Goal: Information Seeking & Learning: Check status

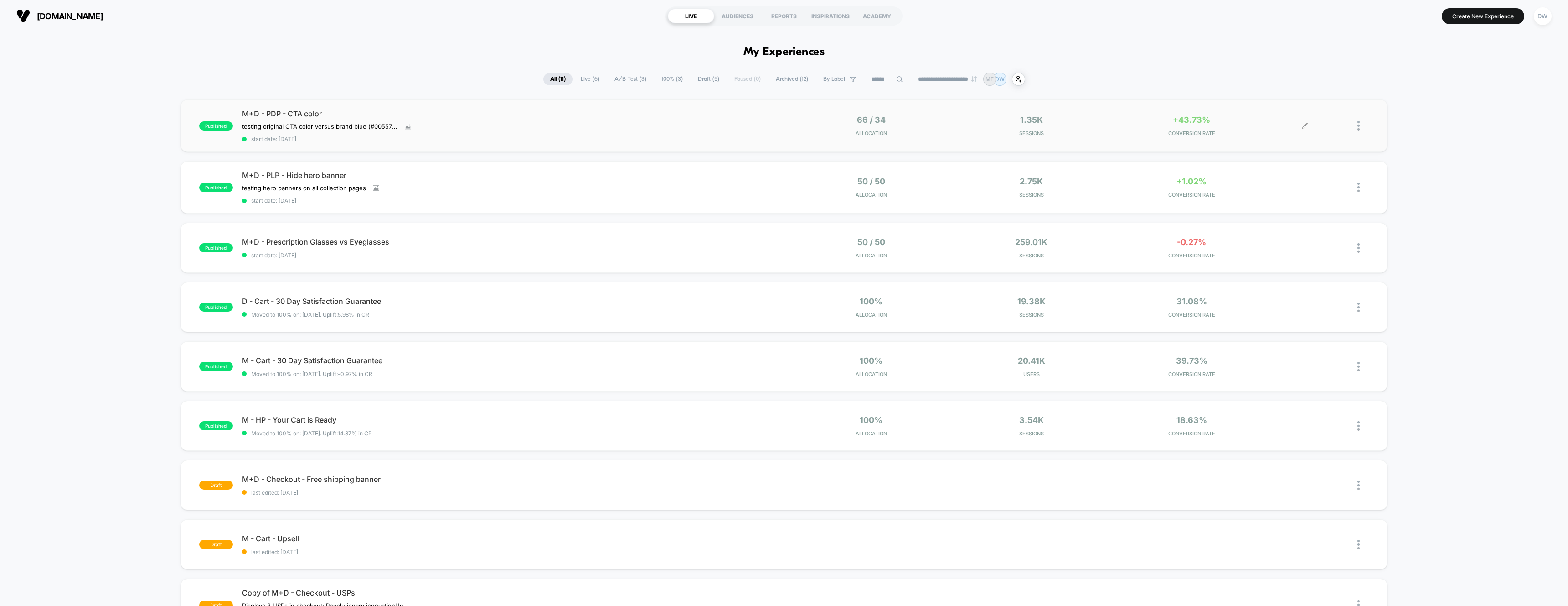
click at [1224, 125] on div "+43.73% CONVERSION RATE" at bounding box center [1191, 125] width 155 height 22
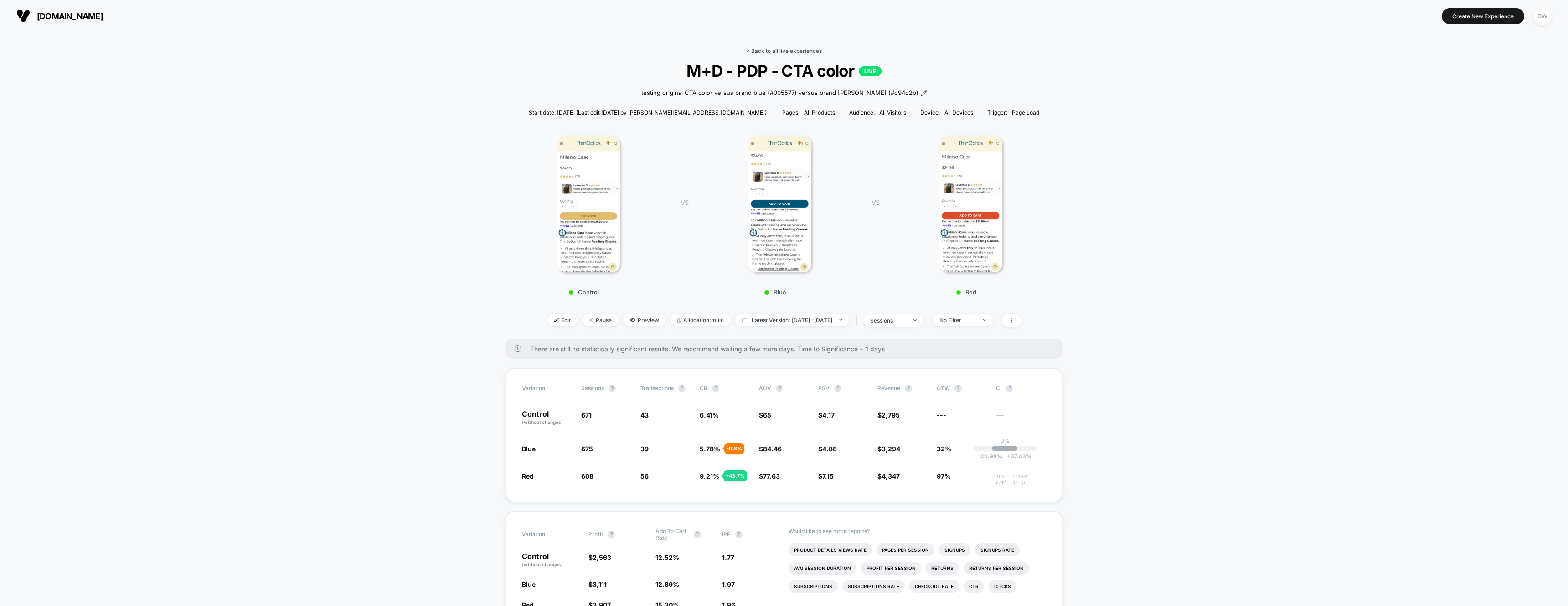
click at [752, 49] on link "< Back to all live experiences" at bounding box center [784, 50] width 75 height 7
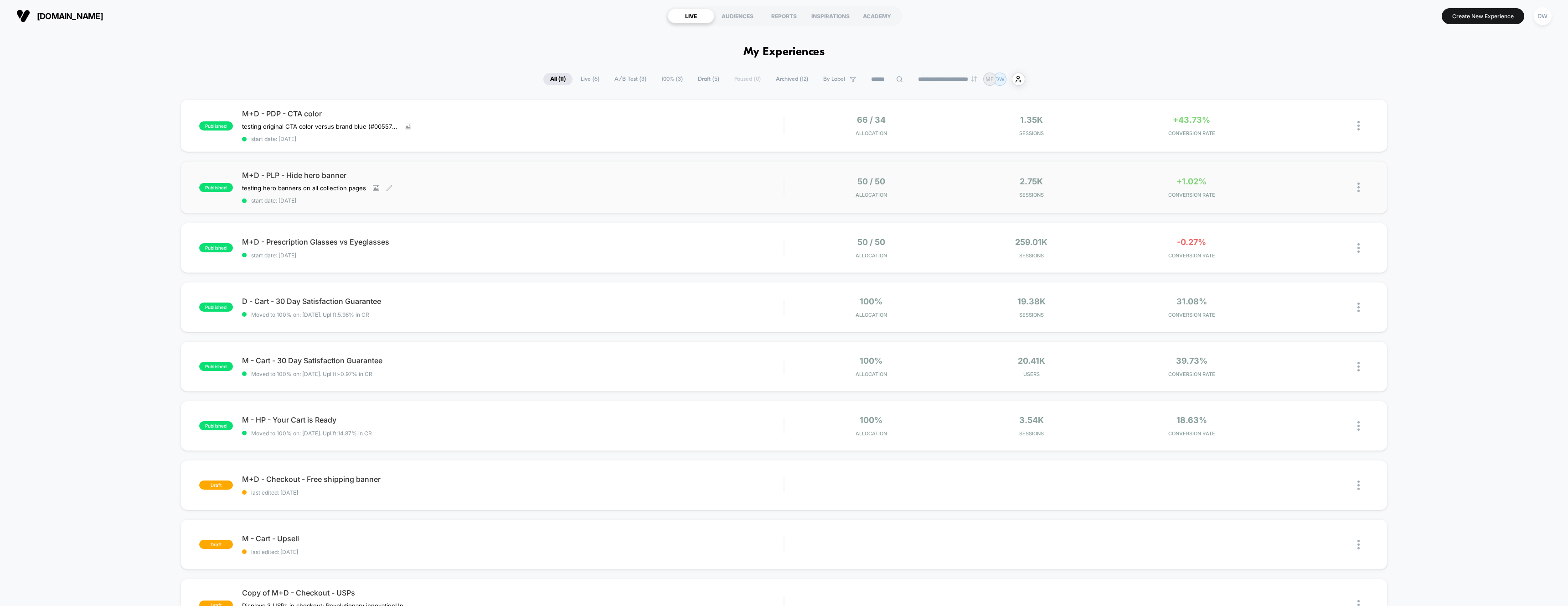
click at [592, 186] on div "testing hero banners on all collection pages Click to view images Click to edit…" at bounding box center [431, 188] width 379 height 8
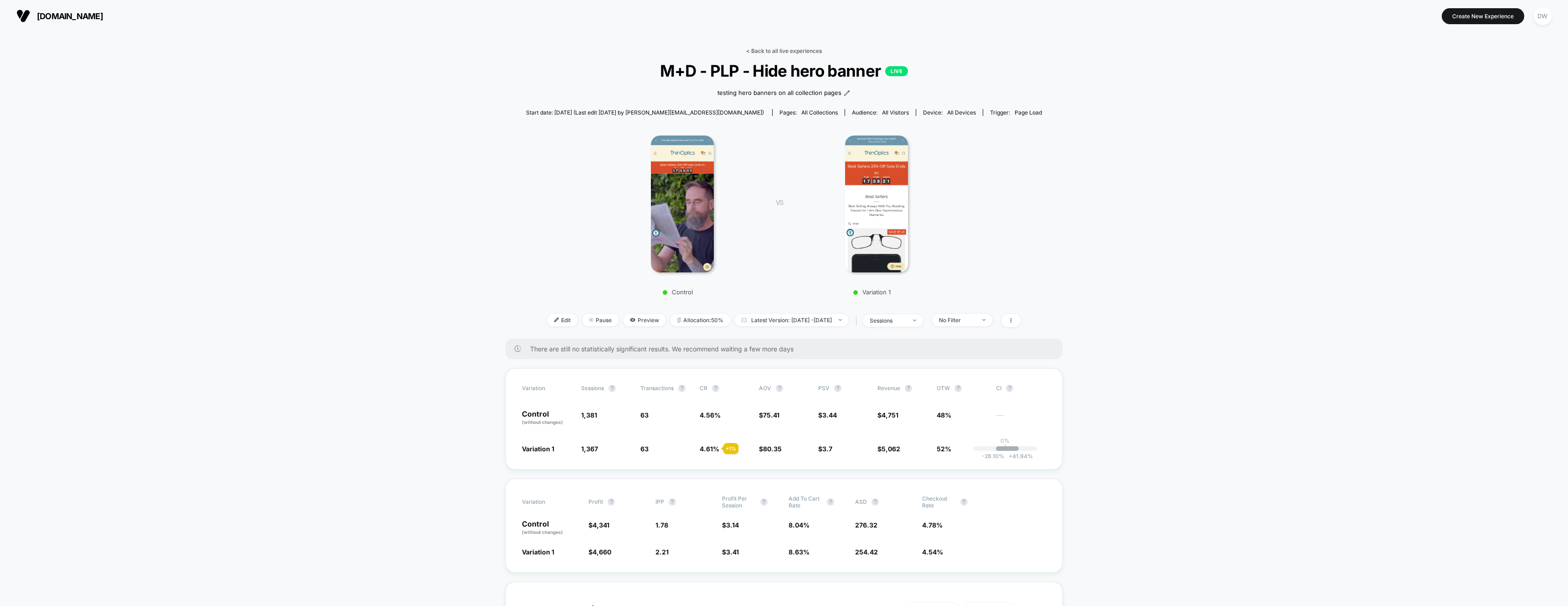
click at [760, 52] on link "< Back to all live experiences" at bounding box center [784, 50] width 75 height 7
